Goal: Task Accomplishment & Management: Use online tool/utility

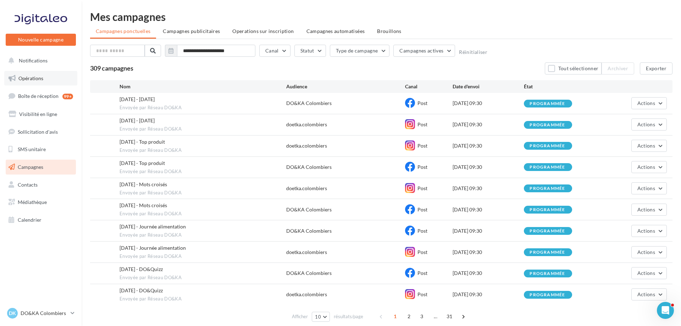
click at [31, 75] on link "Opérations" at bounding box center [40, 78] width 73 height 15
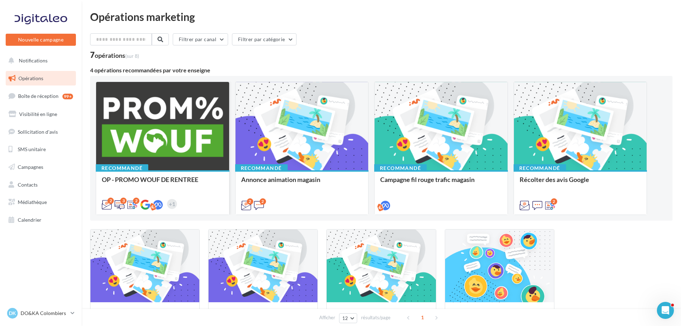
click at [148, 174] on div "Recommandé OP - PROMO WOUF DE RENTREE" at bounding box center [162, 192] width 133 height 44
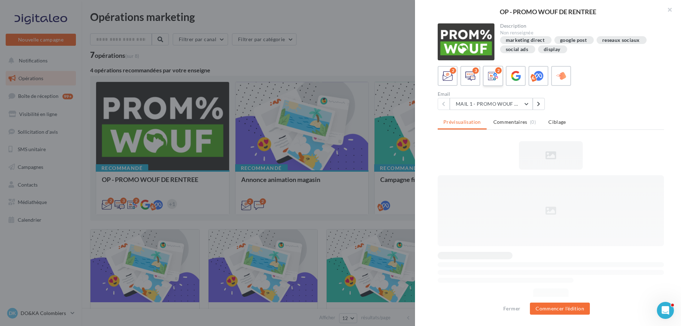
click at [497, 76] on icon at bounding box center [493, 76] width 10 height 10
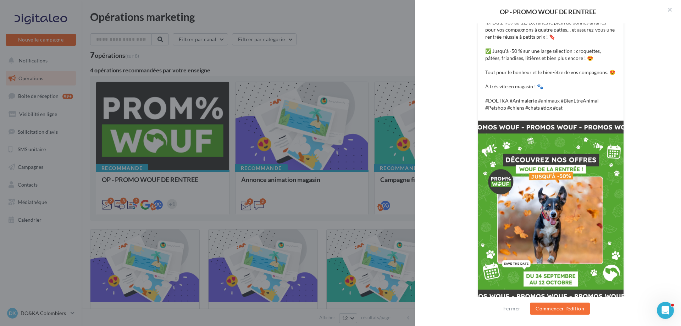
scroll to position [190, 0]
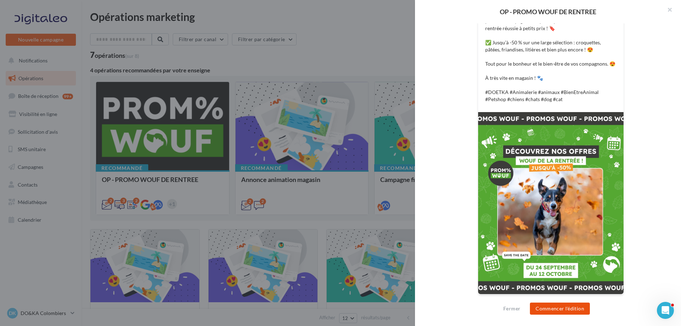
click at [558, 303] on button "Commencer l'édition" at bounding box center [560, 309] width 60 height 12
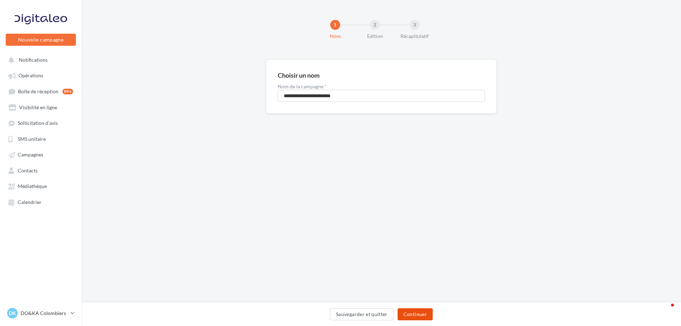
click at [416, 315] on button "Continuer" at bounding box center [415, 314] width 35 height 12
